Goal: Task Accomplishment & Management: Manage account settings

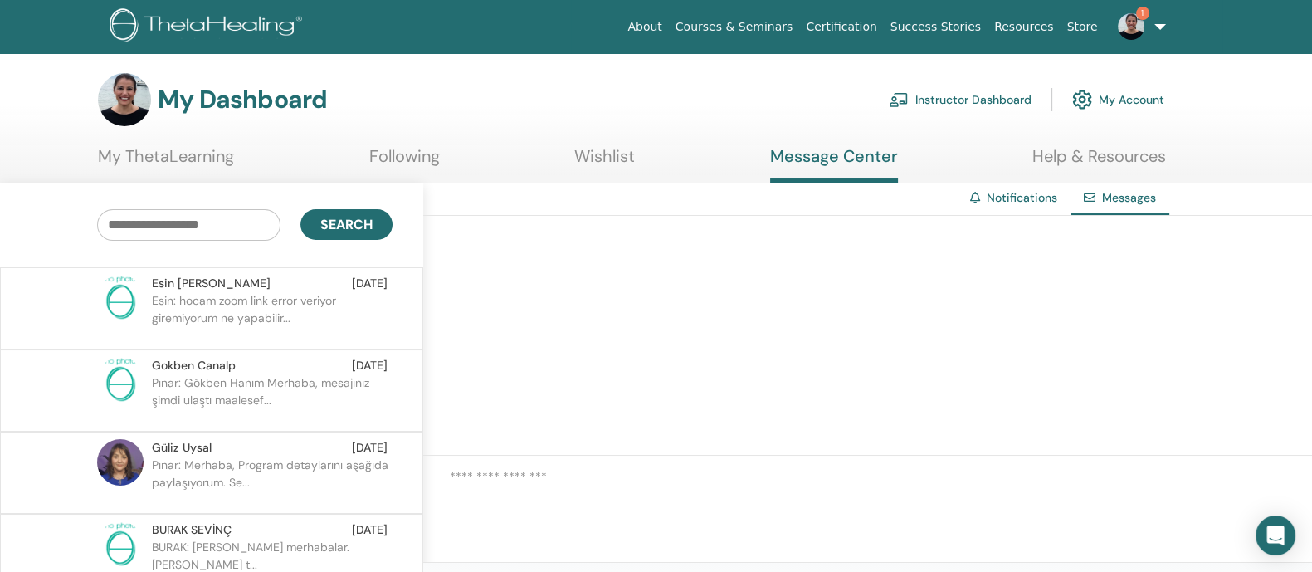
scroll to position [118639, 0]
click at [955, 100] on link "Instructor Dashboard" at bounding box center [960, 99] width 143 height 37
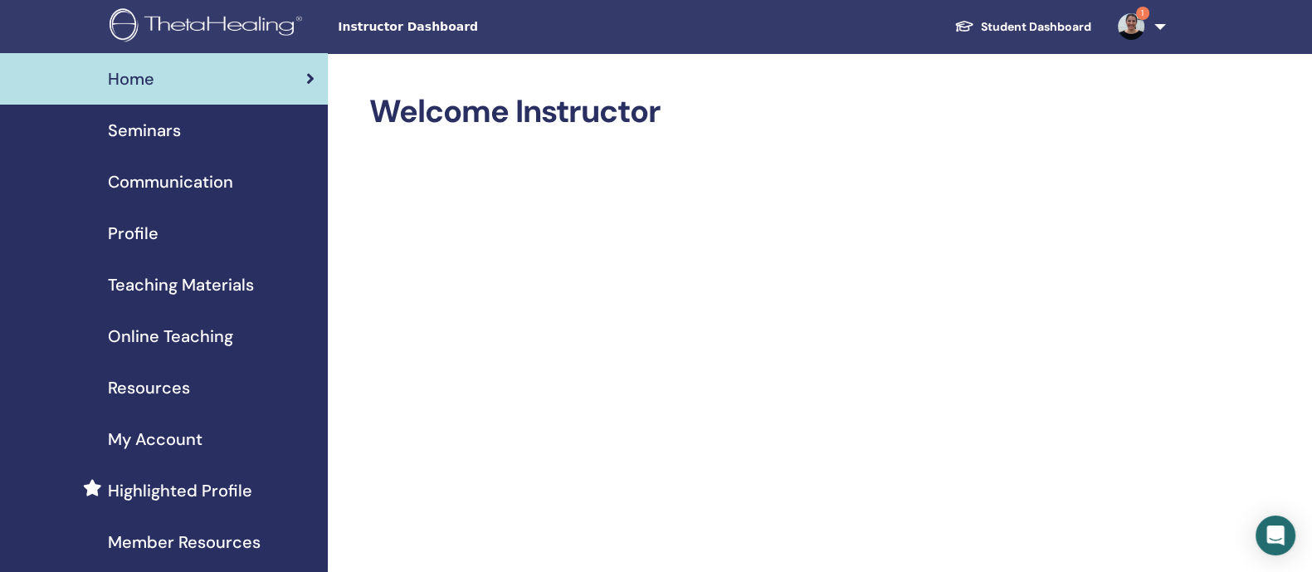
scroll to position [118639, 0]
click at [161, 131] on span "Seminars" at bounding box center [144, 130] width 73 height 25
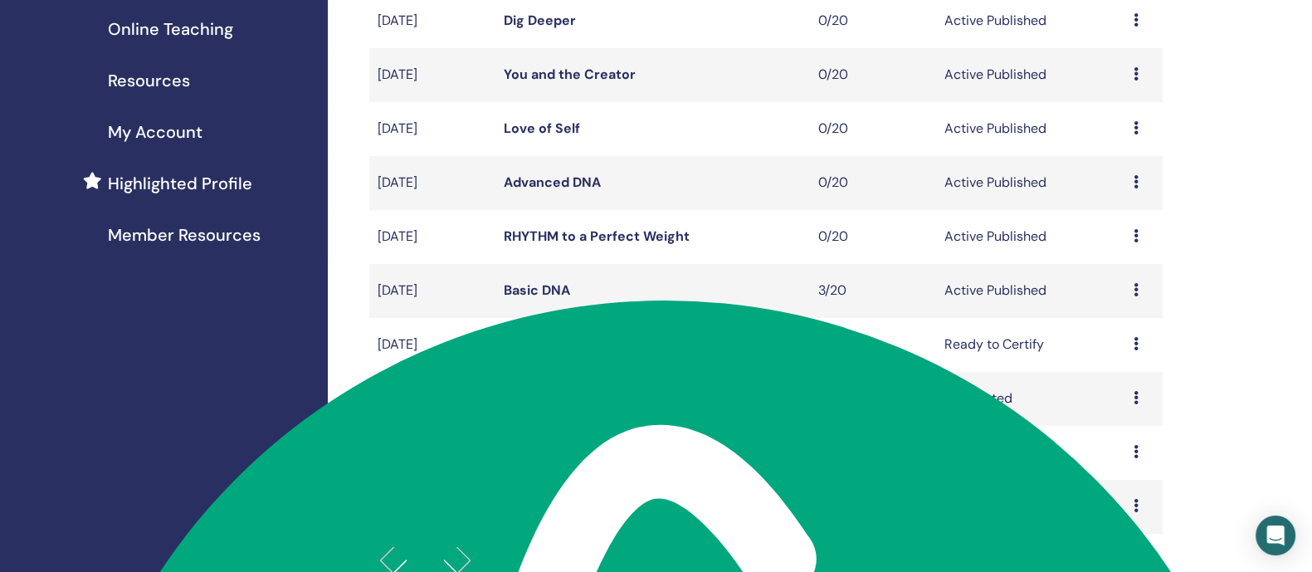
scroll to position [317, 0]
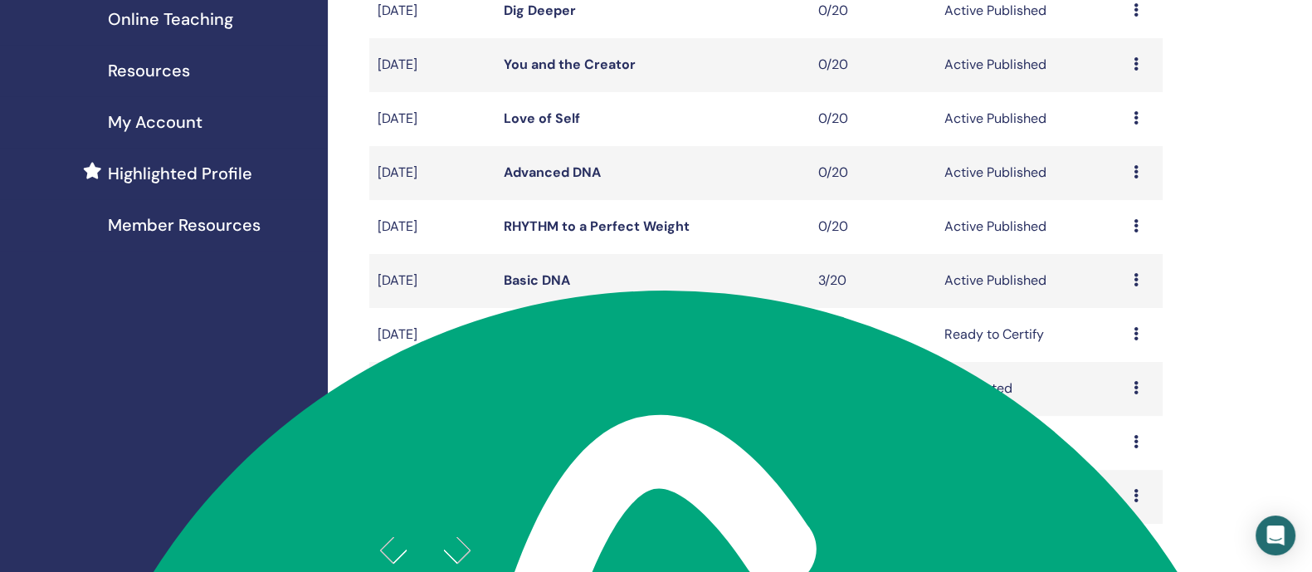
click at [1134, 226] on icon at bounding box center [1135, 225] width 5 height 13
click at [1101, 262] on link "Edit" at bounding box center [1095, 264] width 24 height 17
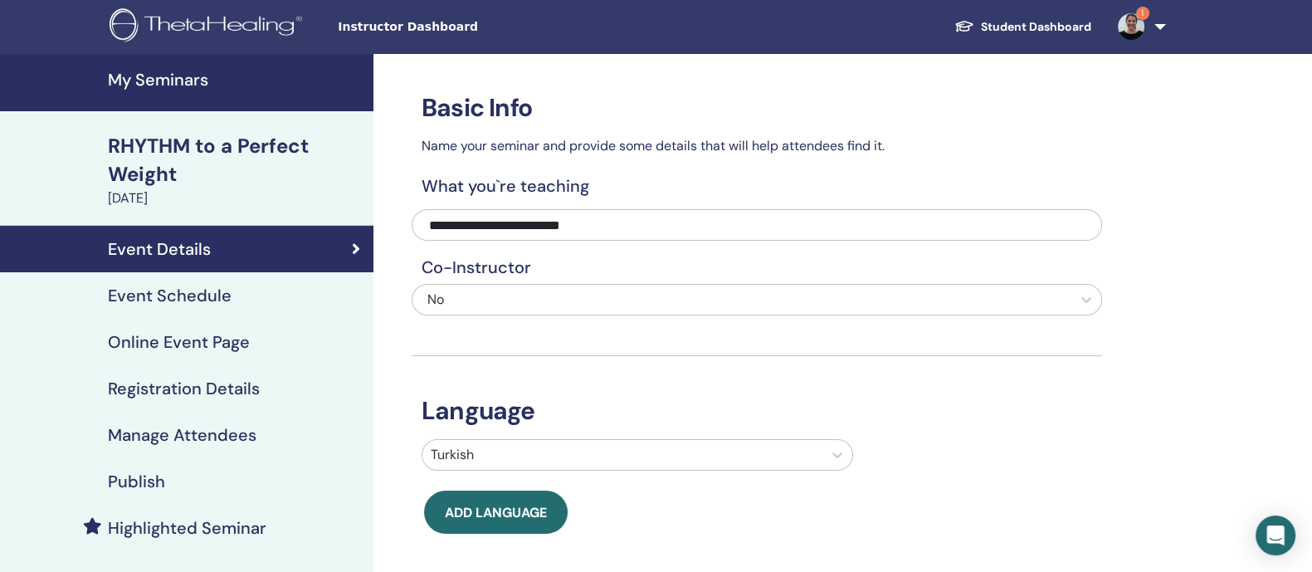
scroll to position [118639, 0]
click at [198, 286] on h4 "Event Schedule" at bounding box center [170, 296] width 124 height 20
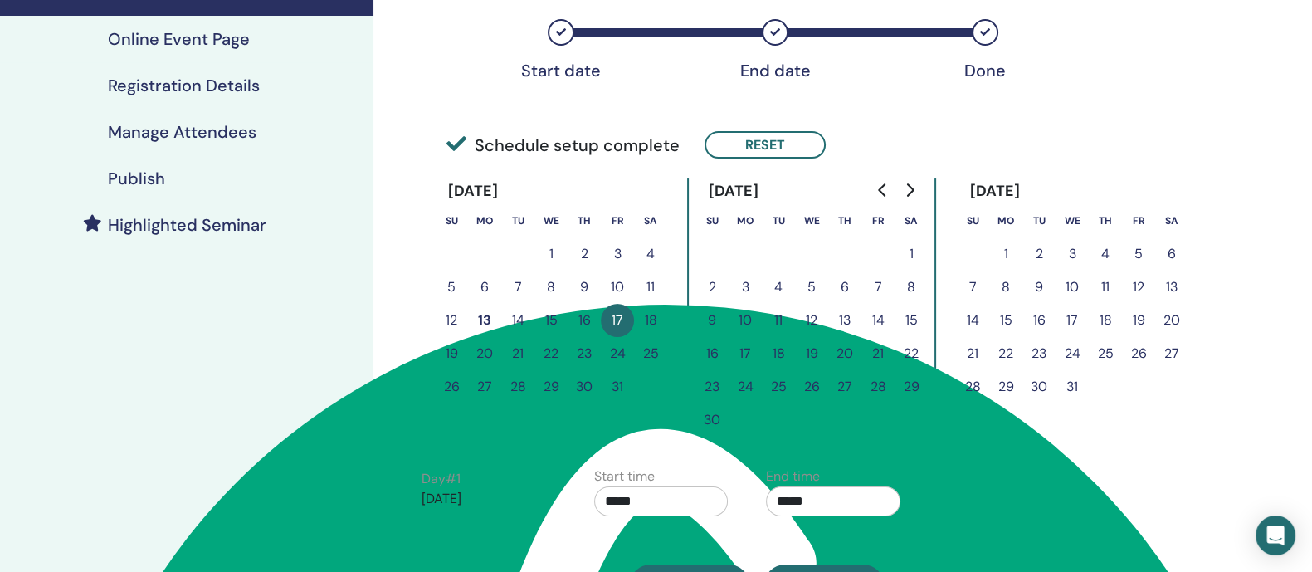
scroll to position [322, 0]
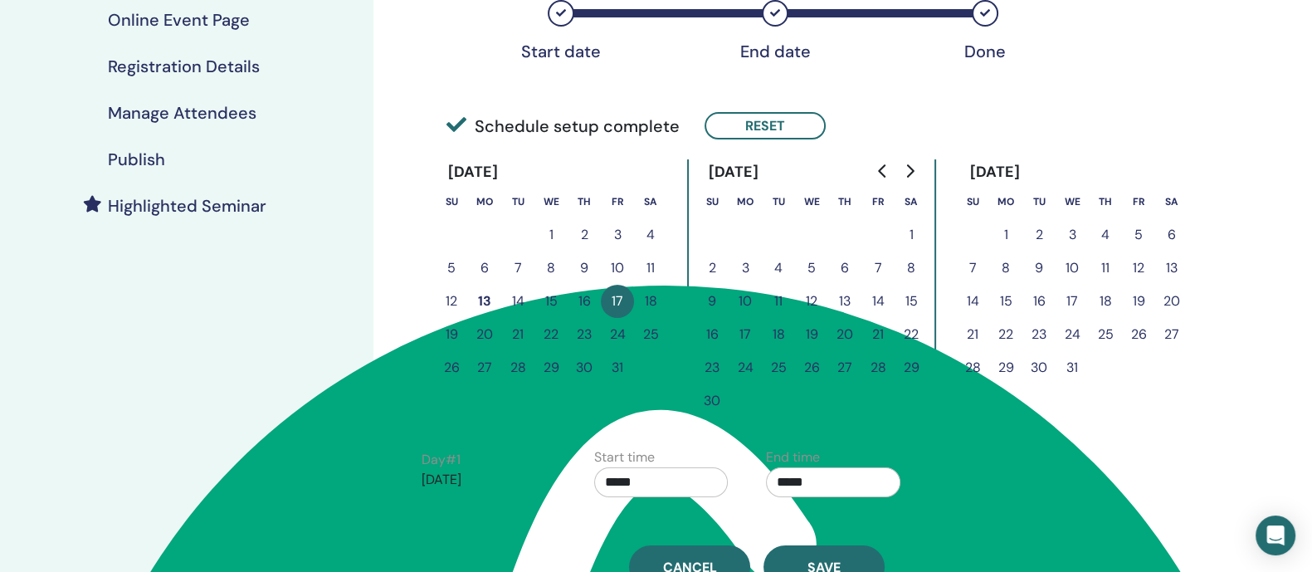
click at [874, 260] on button "7" at bounding box center [878, 267] width 33 height 33
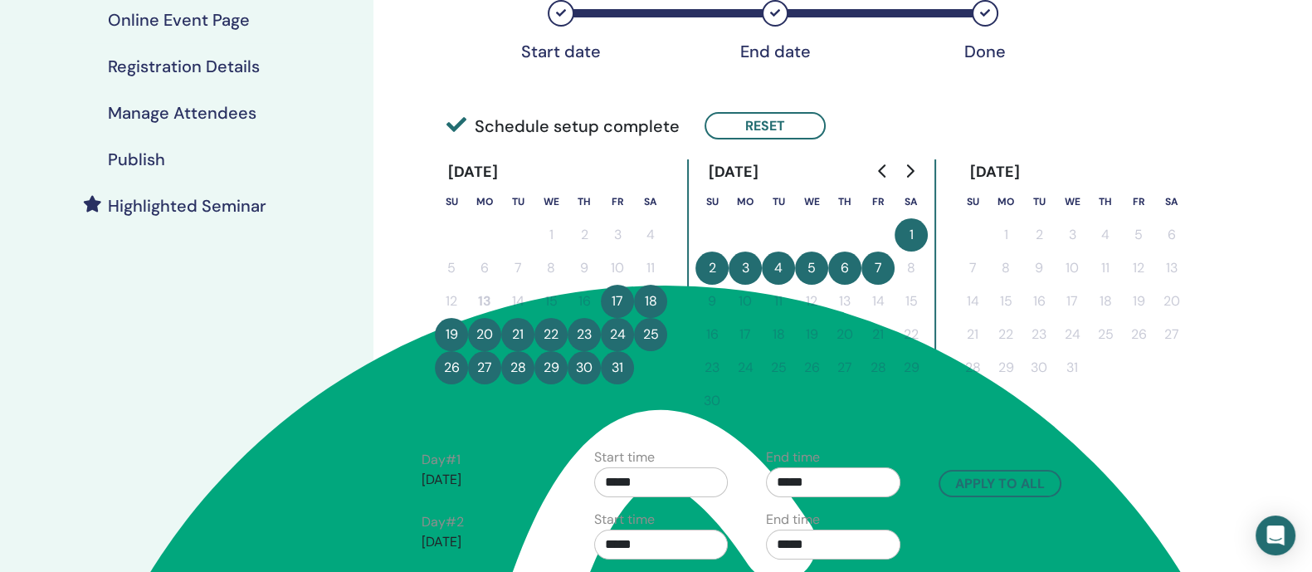
click at [876, 263] on button "7" at bounding box center [878, 267] width 33 height 33
click at [872, 263] on button "7" at bounding box center [878, 267] width 33 height 33
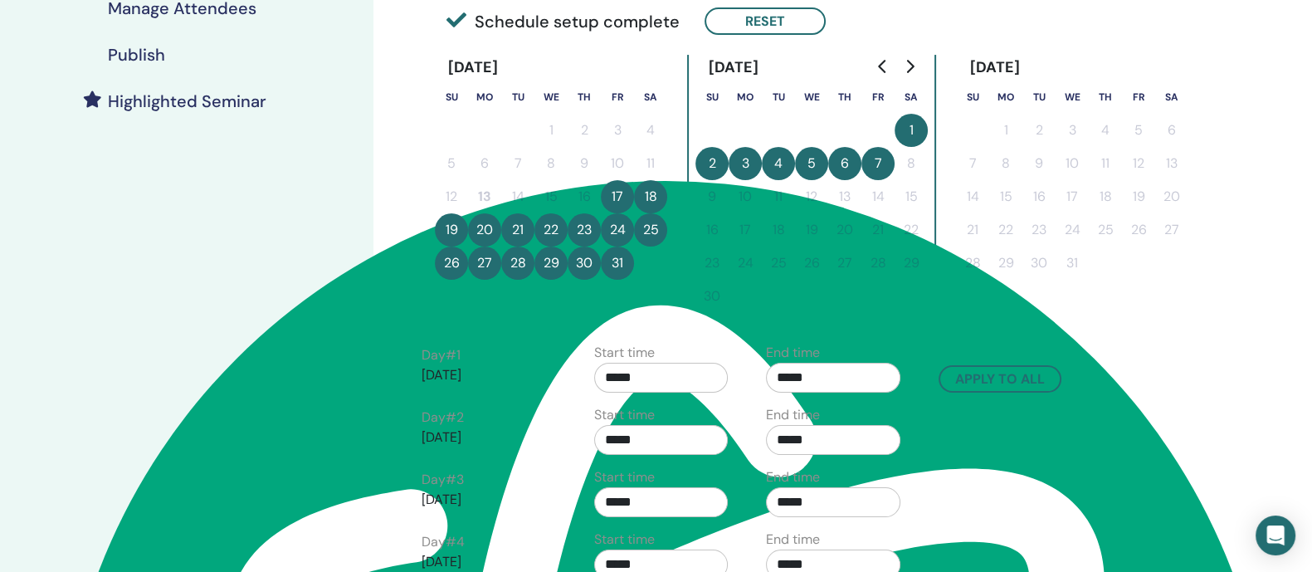
scroll to position [433, 0]
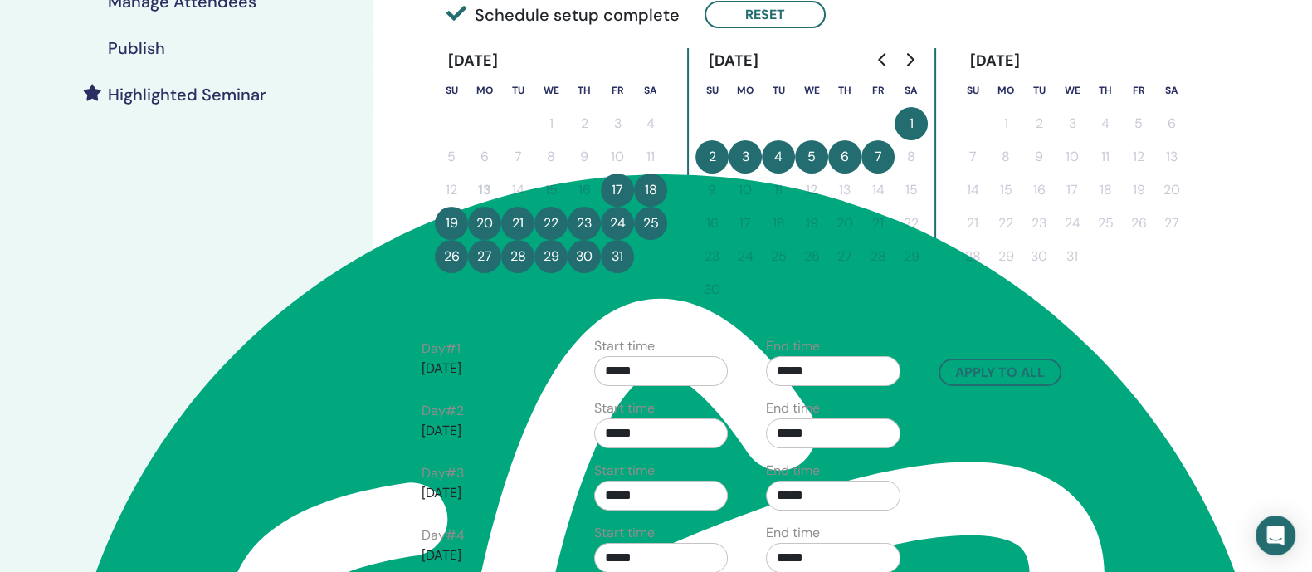
click at [881, 159] on button "7" at bounding box center [878, 156] width 33 height 33
click at [616, 189] on button "17" at bounding box center [617, 189] width 33 height 33
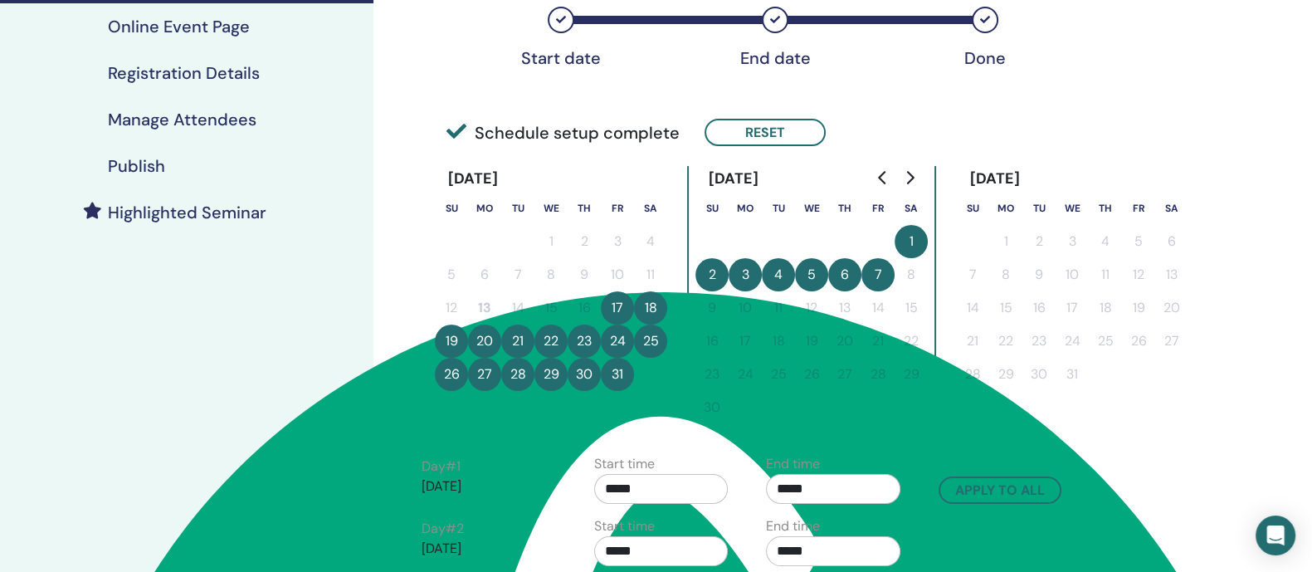
scroll to position [307, 0]
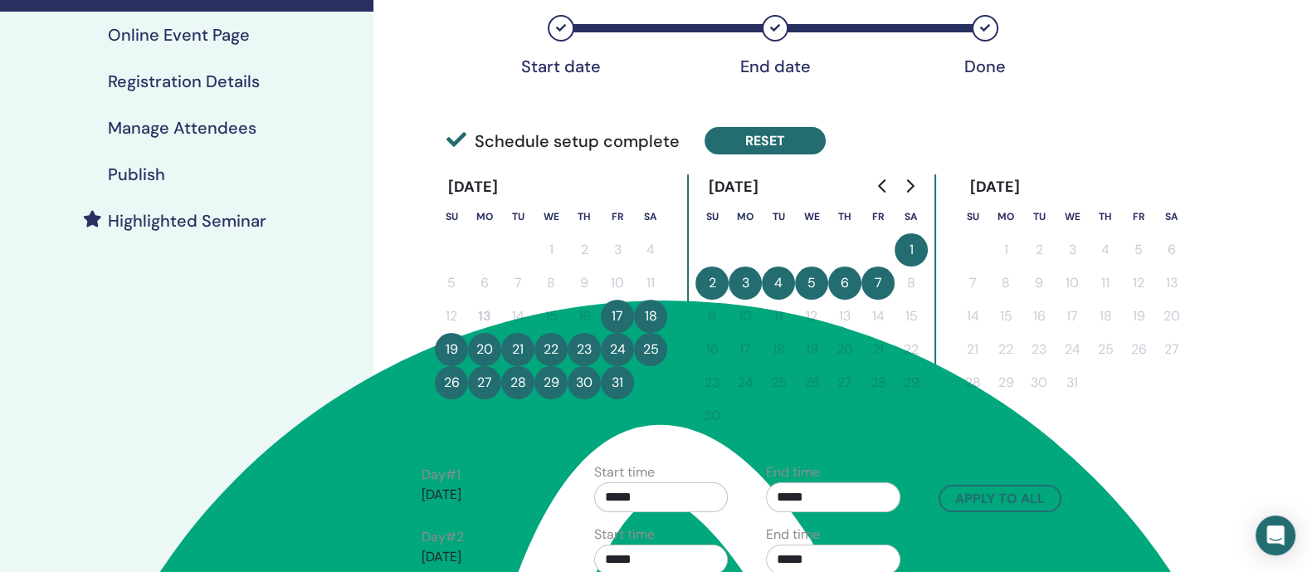
click at [755, 145] on button "Reset" at bounding box center [765, 140] width 121 height 27
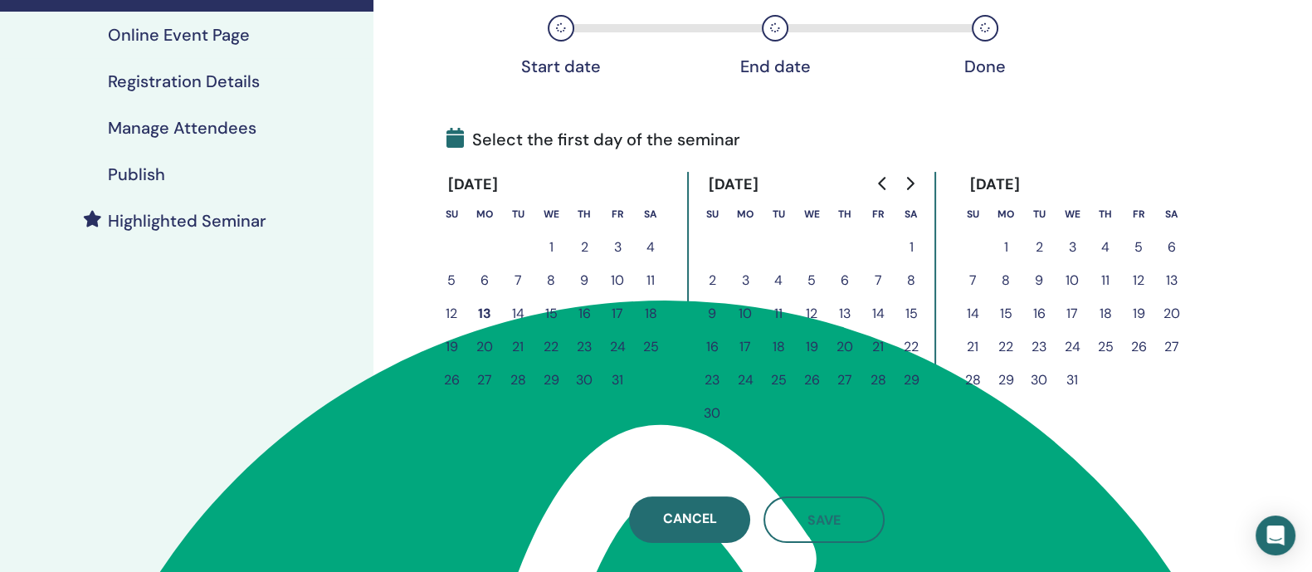
click at [878, 272] on button "7" at bounding box center [878, 280] width 33 height 33
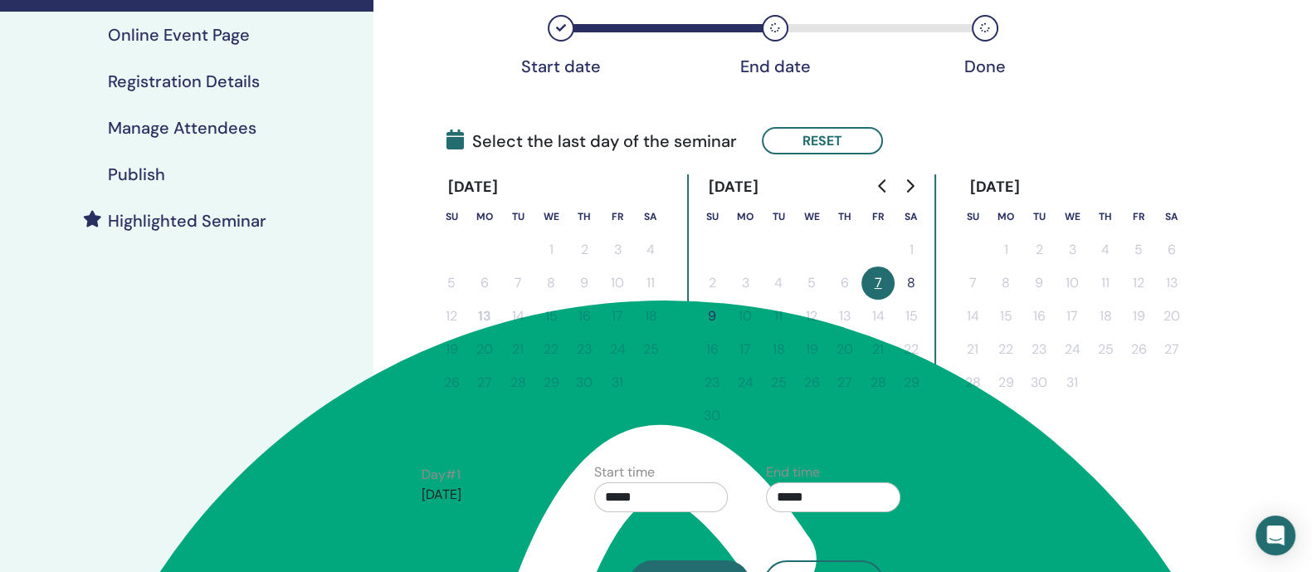
click at [876, 282] on button "7" at bounding box center [878, 282] width 33 height 33
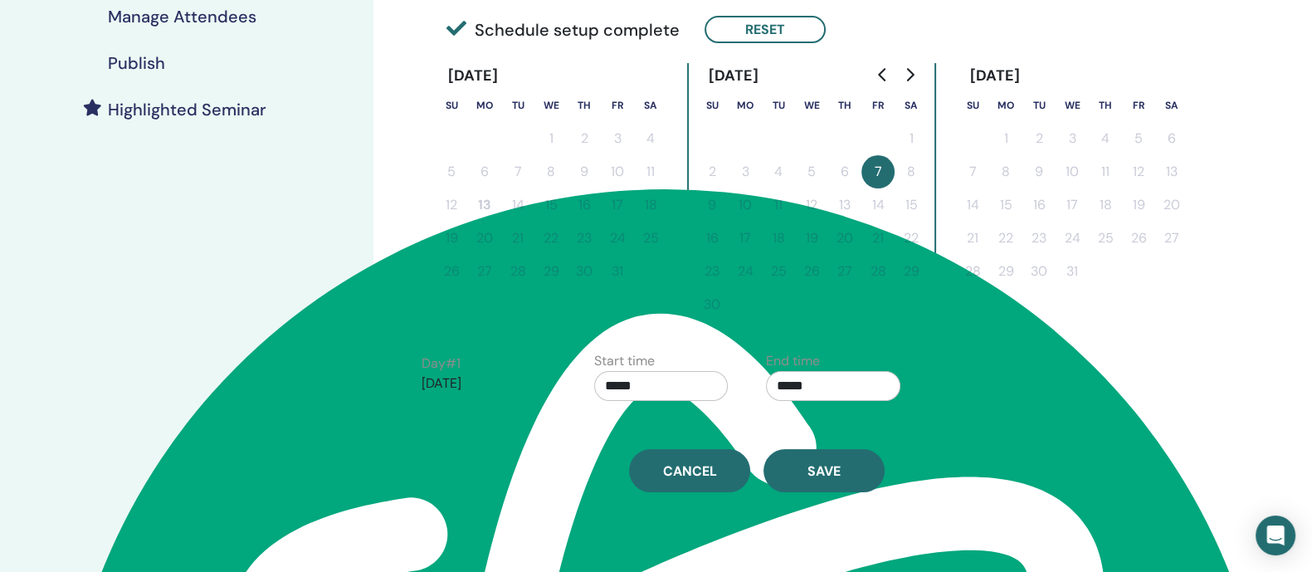
scroll to position [428, 0]
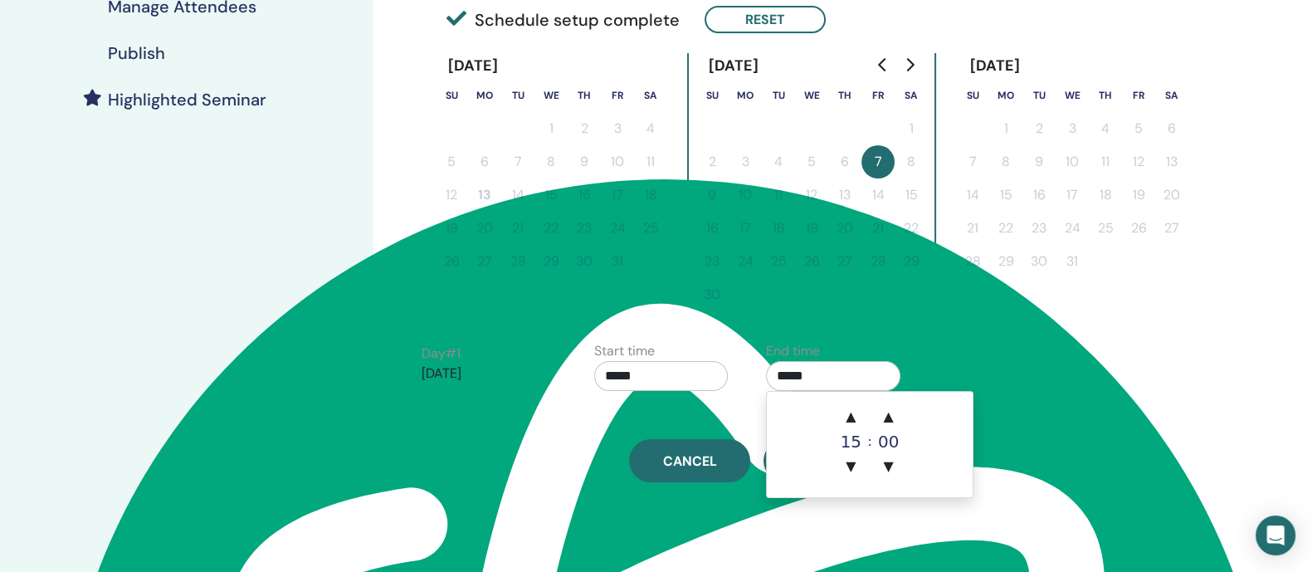
click at [819, 369] on input "*****" at bounding box center [833, 376] width 134 height 30
click at [847, 407] on span "▲" at bounding box center [850, 416] width 33 height 33
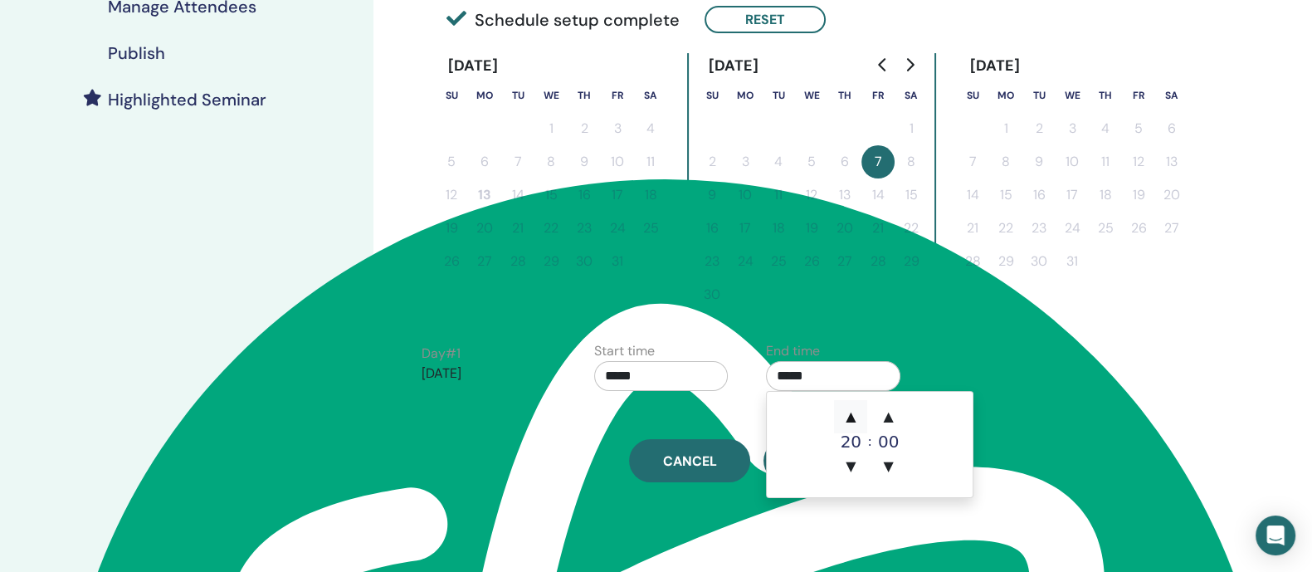
click at [847, 407] on span "▲" at bounding box center [850, 416] width 33 height 33
type input "*****"
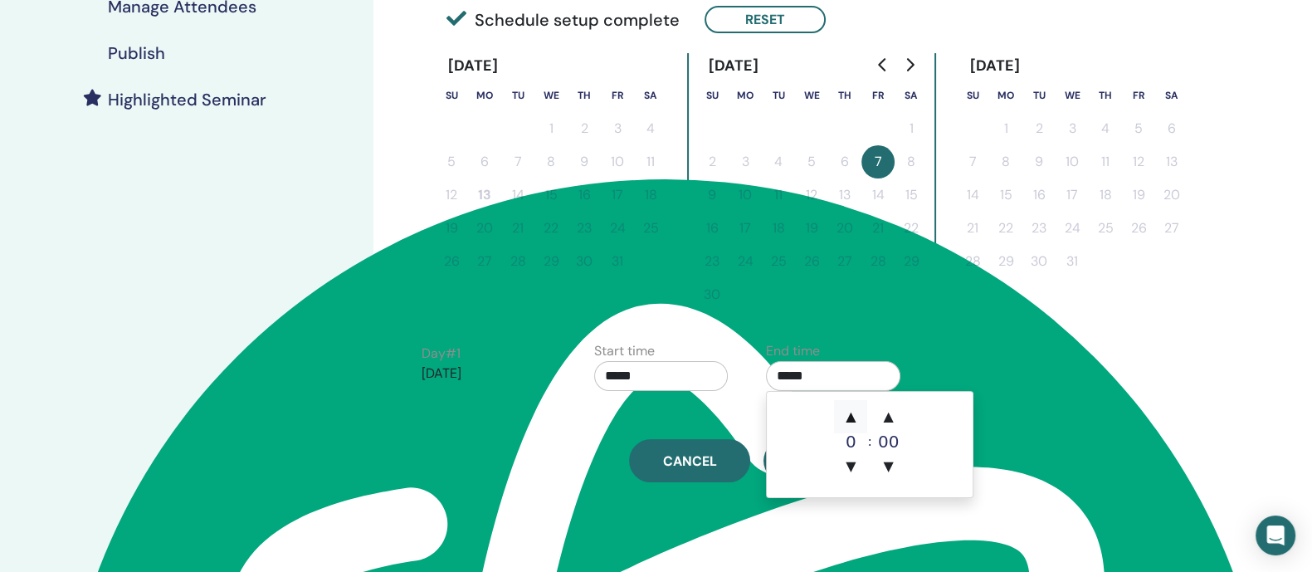
click at [847, 407] on span "▲" at bounding box center [850, 416] width 33 height 33
click at [852, 466] on span "▼" at bounding box center [850, 466] width 33 height 33
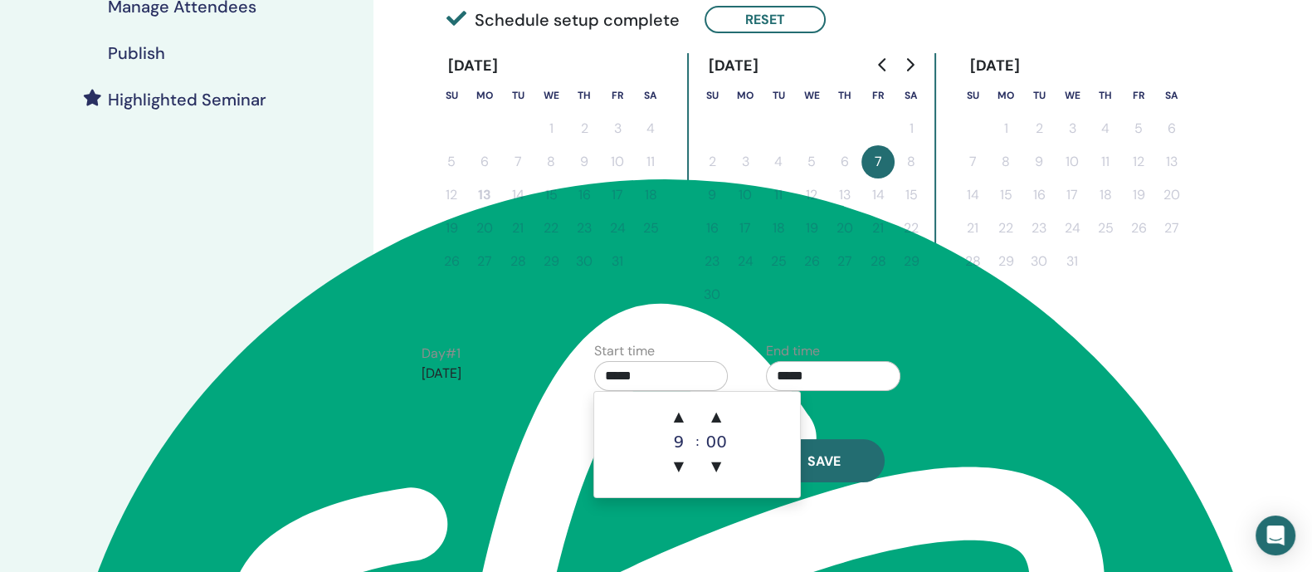
click at [699, 376] on input "*****" at bounding box center [661, 376] width 134 height 30
click at [677, 418] on span "▲" at bounding box center [678, 416] width 33 height 33
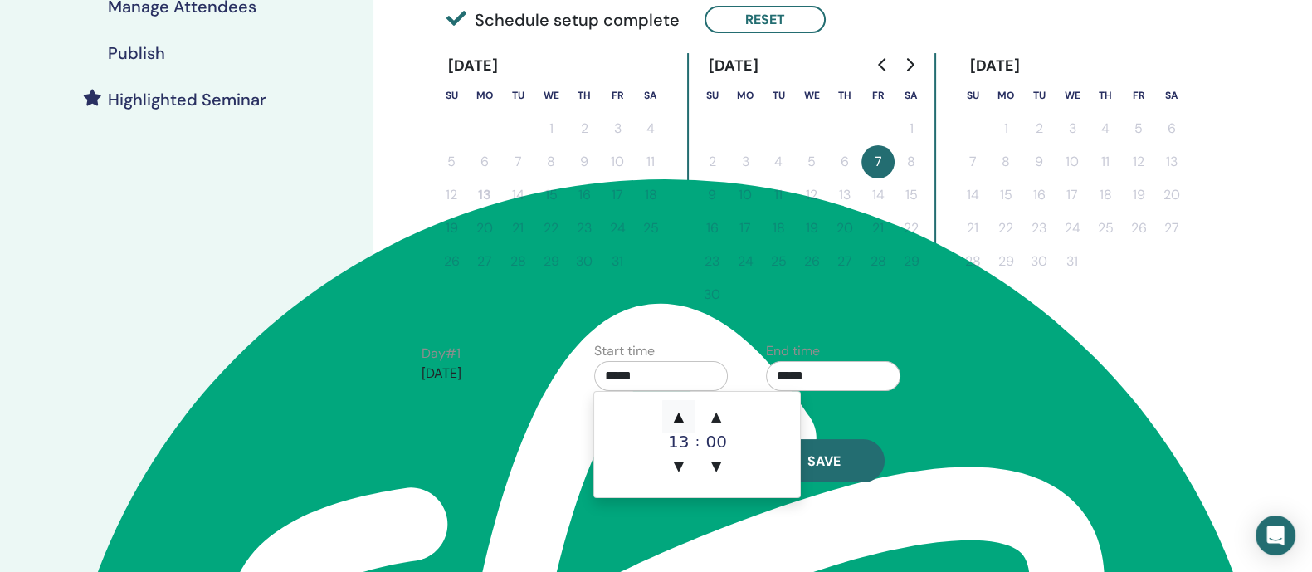
click at [677, 418] on span "▲" at bounding box center [678, 416] width 33 height 33
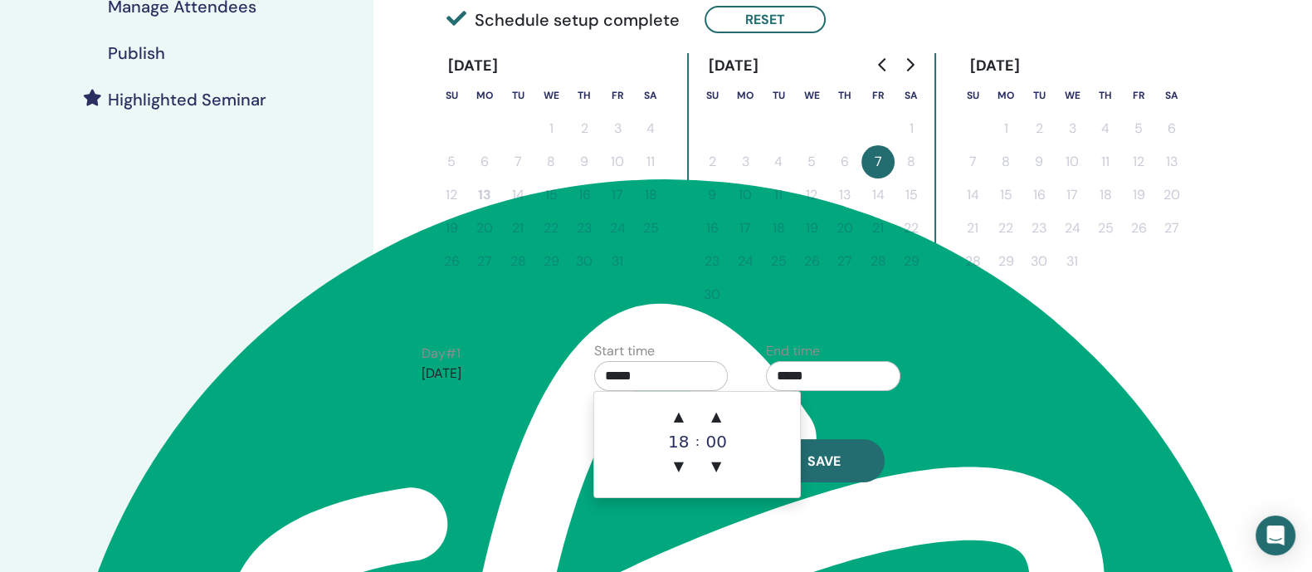
click at [1034, 400] on div "Time Zone (GMT+3) Turkey Seminar Date and Time Start date End date Done Schedul…" at bounding box center [757, 53] width 691 height 857
click at [688, 378] on input "*****" at bounding box center [661, 376] width 134 height 30
click at [711, 416] on span "▲" at bounding box center [716, 416] width 33 height 33
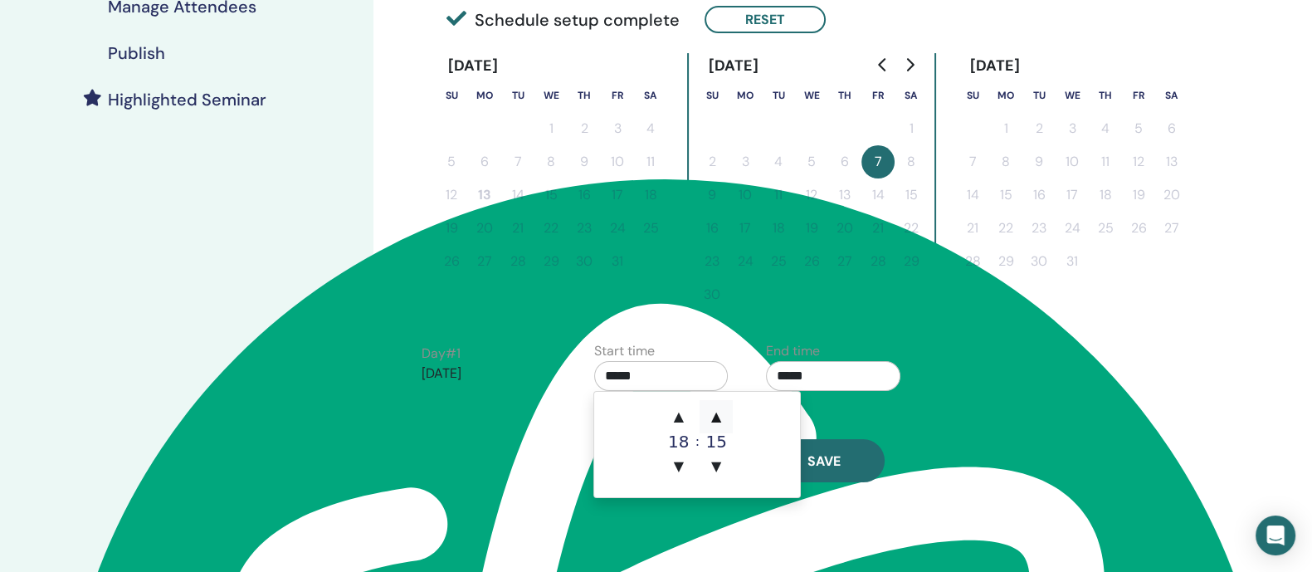
click at [711, 416] on span "▲" at bounding box center [716, 416] width 33 height 33
type input "*****"
click at [1030, 392] on div "Day # 1 2025/11/07 Start time ***** End time *****" at bounding box center [753, 370] width 689 height 58
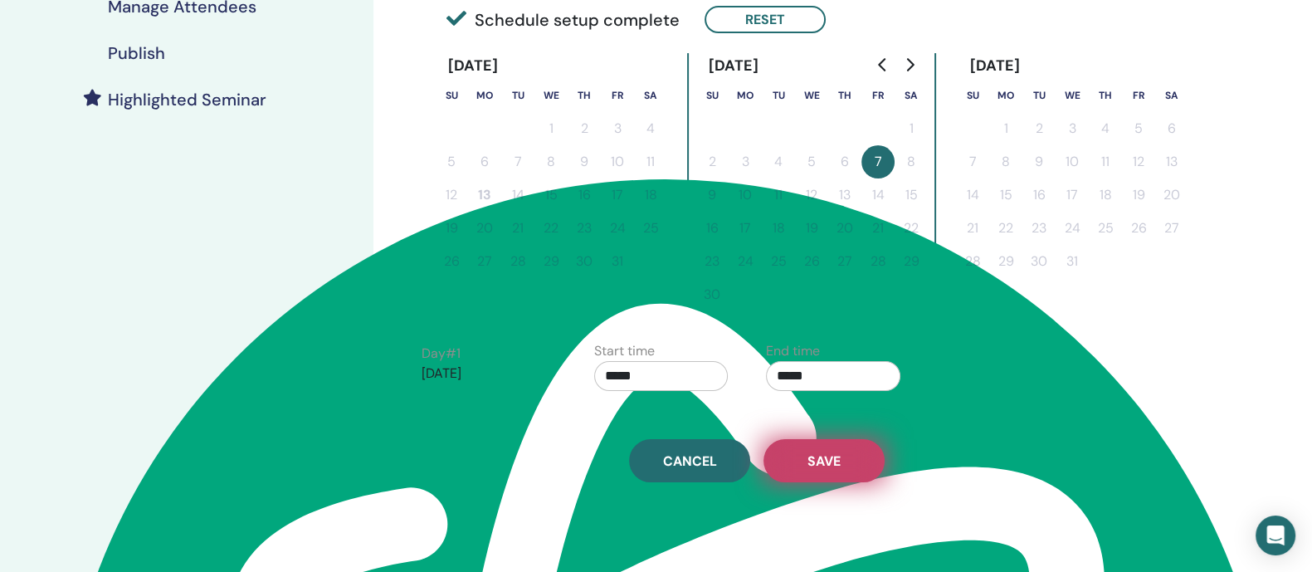
click at [862, 462] on button "Save" at bounding box center [824, 460] width 121 height 43
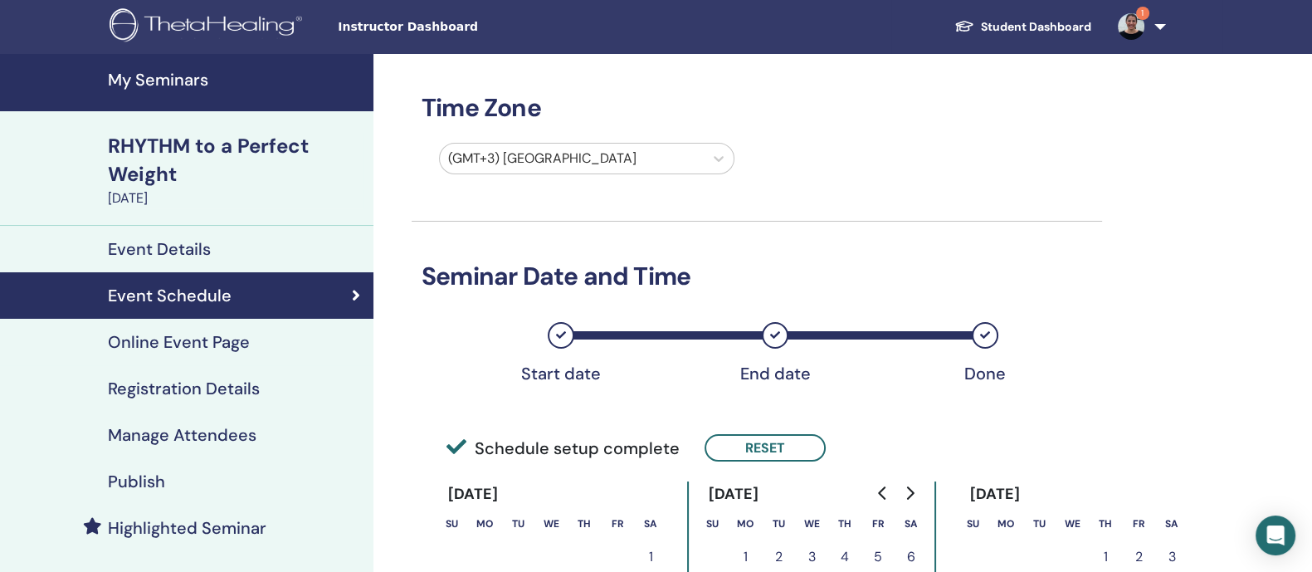
click at [144, 473] on h4 "Publish" at bounding box center [136, 481] width 57 height 20
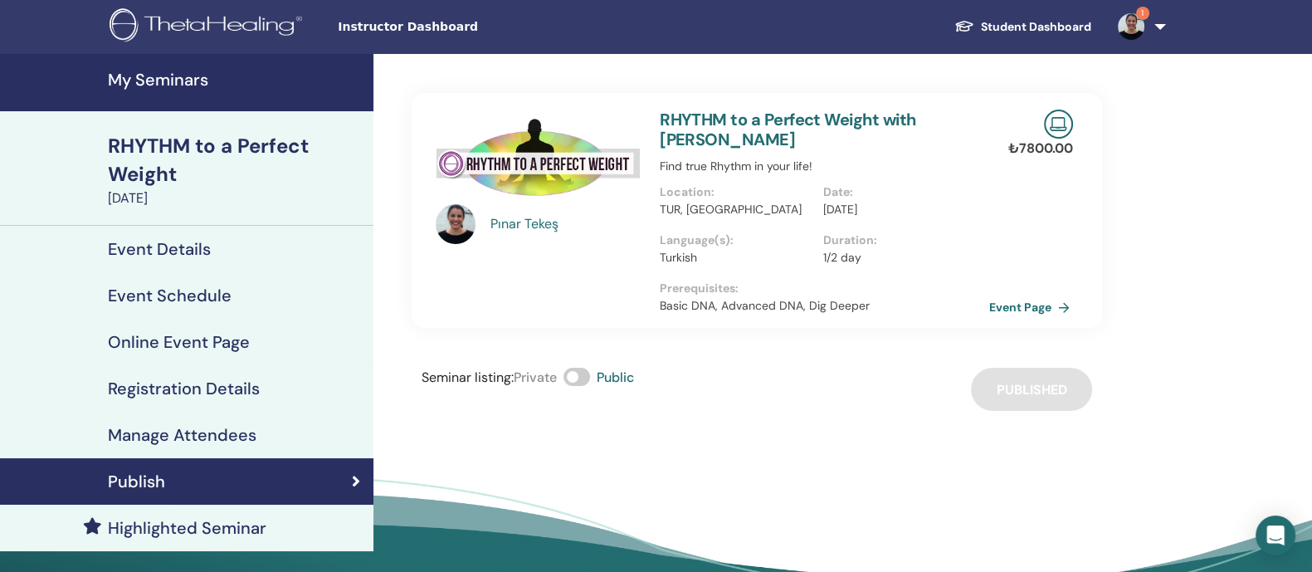
click at [1029, 298] on link "Event Page" at bounding box center [1032, 307] width 87 height 25
